Goal: Task Accomplishment & Management: Use online tool/utility

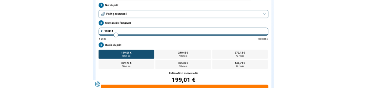
scroll to position [118, 0]
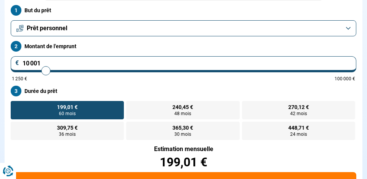
click at [41, 63] on input "10 001" at bounding box center [183, 64] width 345 height 16
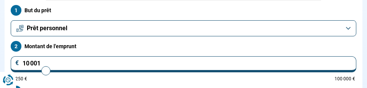
type input "1 000"
type input "1250"
type input "100"
type input "1250"
type input "10"
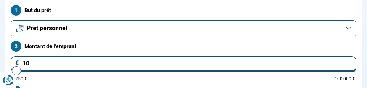
type input "1250"
type input "1"
type input "1250"
type input "0"
type input "1250"
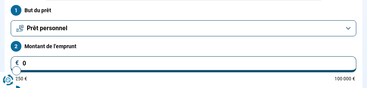
type input "1 250"
type input "1250"
radio input "true"
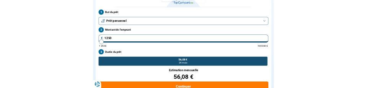
scroll to position [92, 0]
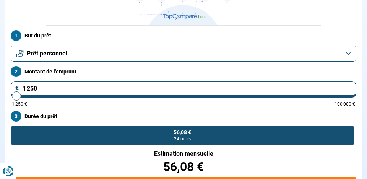
click at [36, 89] on input "1 250" at bounding box center [183, 89] width 345 height 16
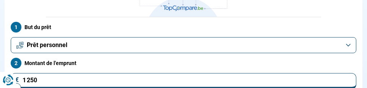
scroll to position [102, 0]
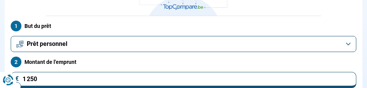
type input "125"
type input "1250"
type input "12"
type input "1250"
type input "1"
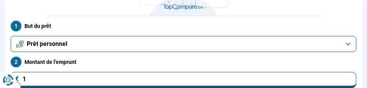
type input "1250"
type input "0"
type input "1250"
type input "1 250"
type input "1250"
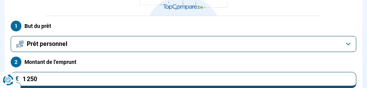
type input "12 503"
type input "12500"
radio input "false"
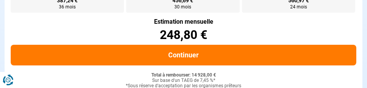
scroll to position [246, 0]
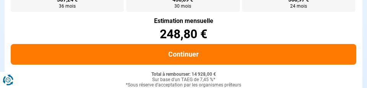
type input "1 250"
type input "1250"
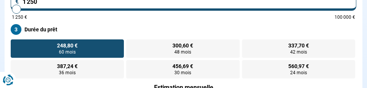
scroll to position [177, 0]
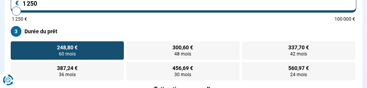
radio input "true"
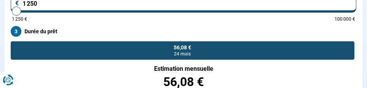
type input "125"
type input "1250"
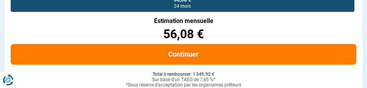
type input "12"
type input "1250"
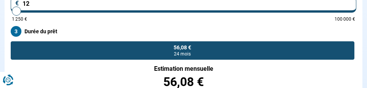
type input "1"
type input "1250"
type input "0"
type input "1250"
type input "1 250"
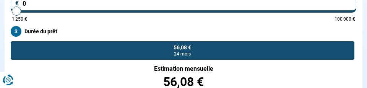
type input "1250"
type input "12 503"
type input "12500"
radio input "false"
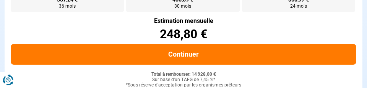
type input "1 250"
type input "1250"
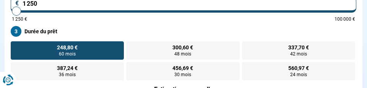
type input "125"
type input "1250"
type input "12"
type input "1250"
type input "1"
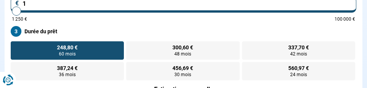
type input "1250"
type input "0"
type input "1250"
type input "1 250"
type input "1250"
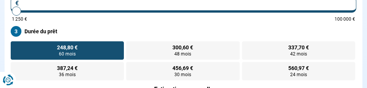
radio input "true"
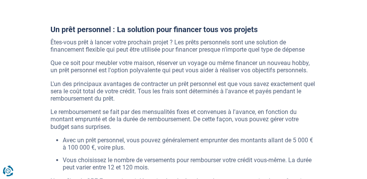
scroll to position [1334, 0]
